Goal: Task Accomplishment & Management: Manage account settings

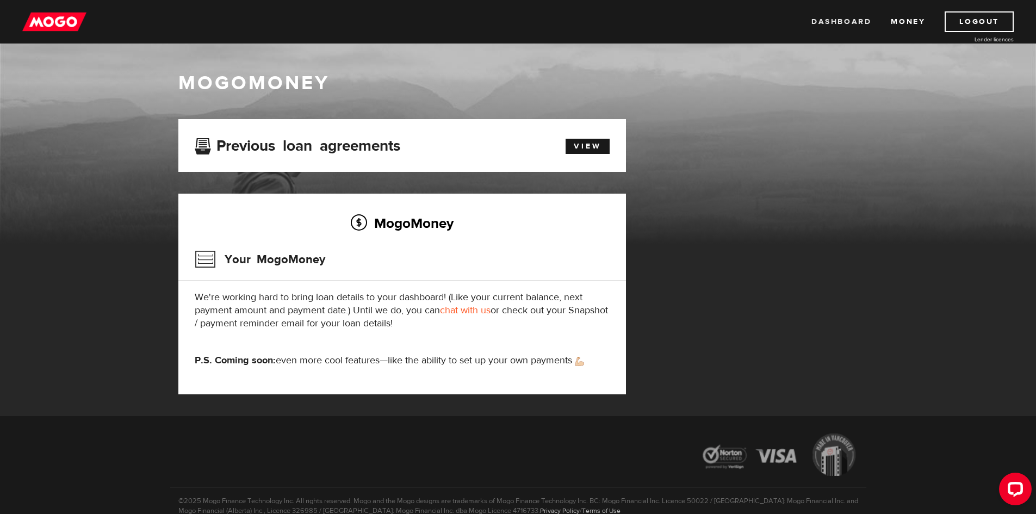
click at [839, 18] on link "Dashboard" at bounding box center [841, 21] width 60 height 21
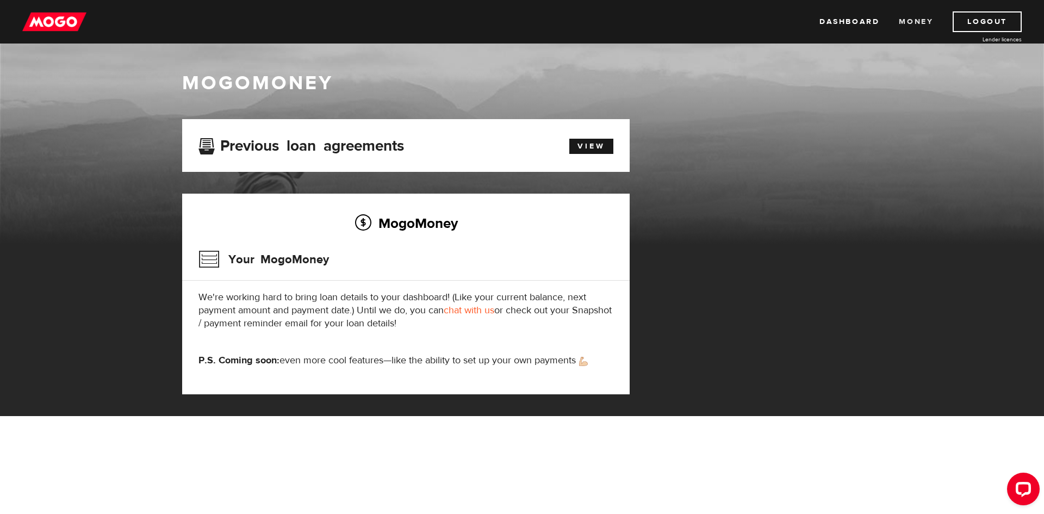
click at [909, 20] on link "Money" at bounding box center [916, 21] width 34 height 21
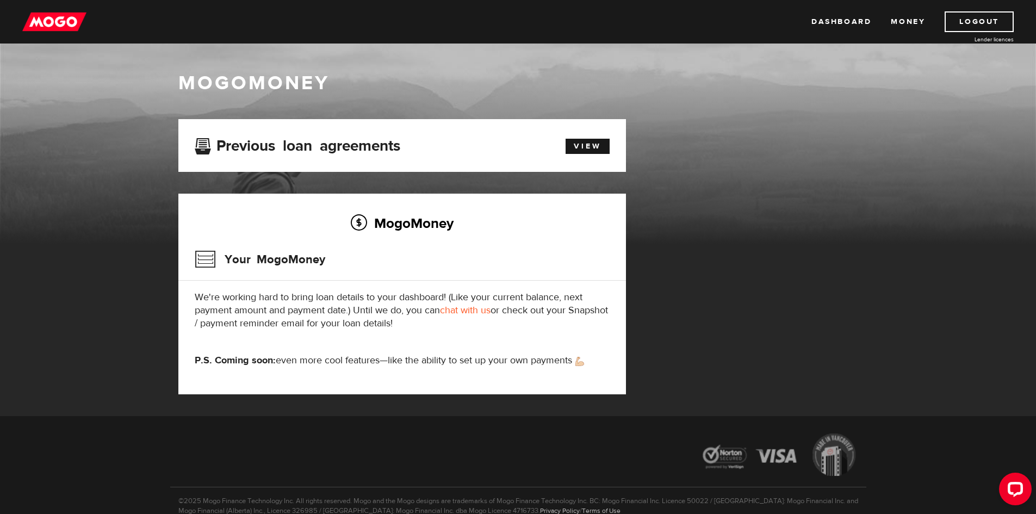
click at [605, 134] on div "Previous loan agreements View" at bounding box center [402, 145] width 448 height 53
click at [597, 147] on link "View" at bounding box center [588, 146] width 44 height 15
click at [970, 23] on link "Logout" at bounding box center [979, 21] width 69 height 21
